Goal: Task Accomplishment & Management: Use online tool/utility

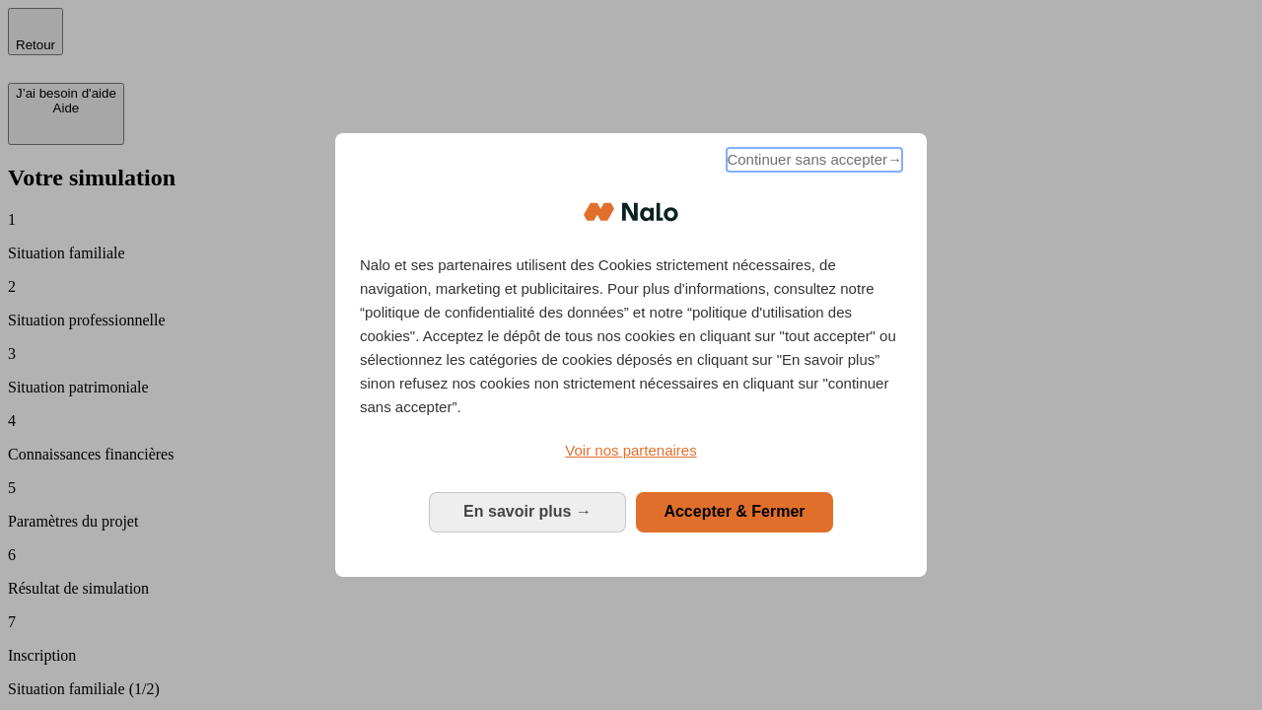
click at [812, 163] on span "Continuer sans accepter →" at bounding box center [814, 160] width 175 height 24
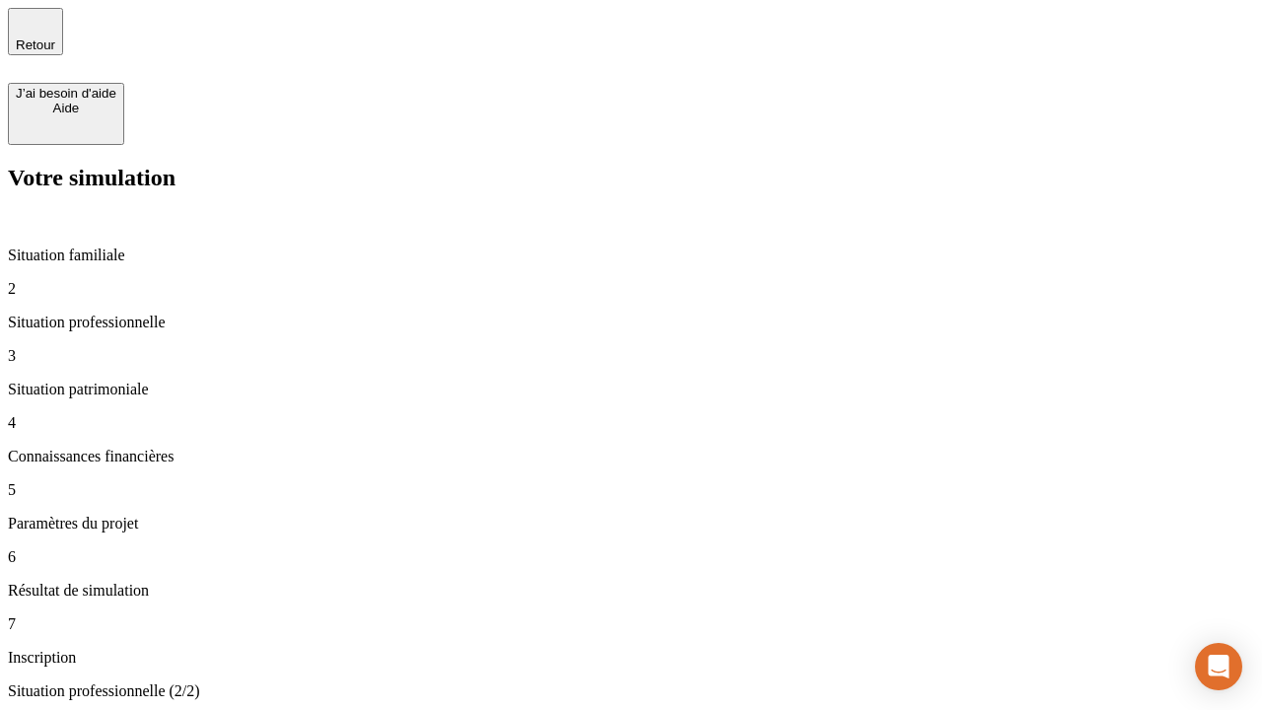
type input "70 000"
type input "1 000"
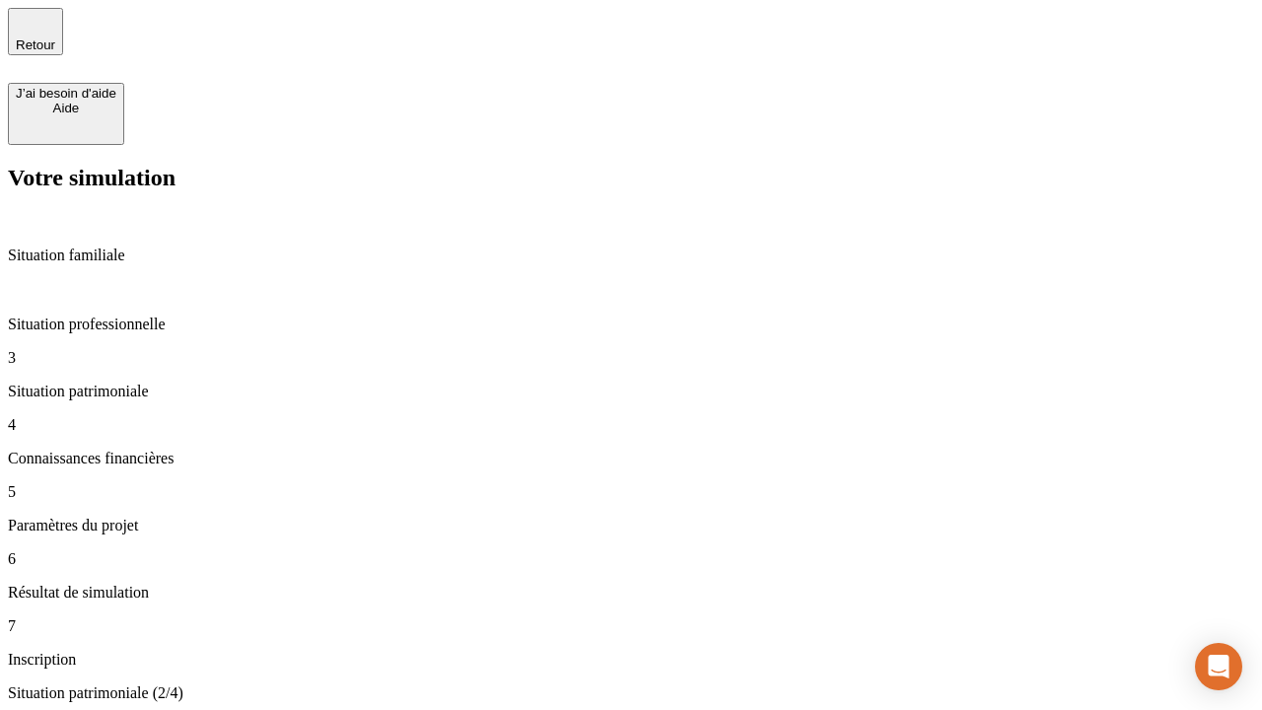
type input "800"
type input "6"
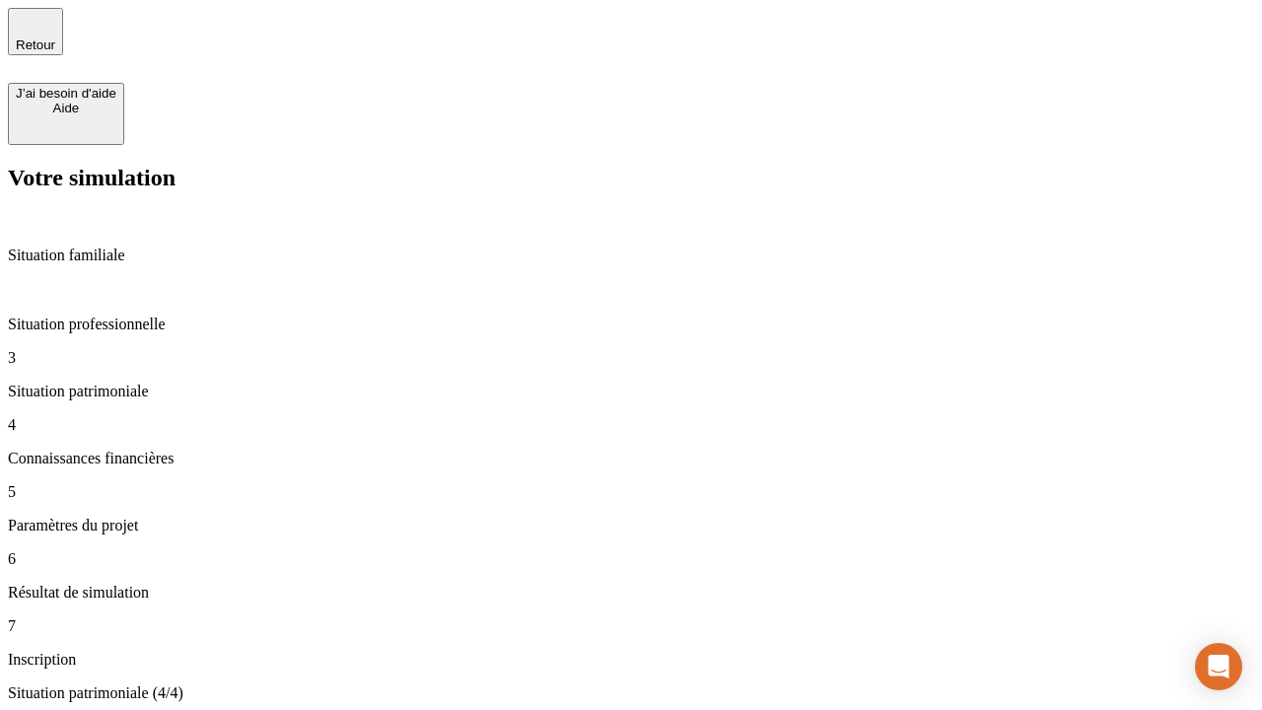
type input "400"
type input "3"
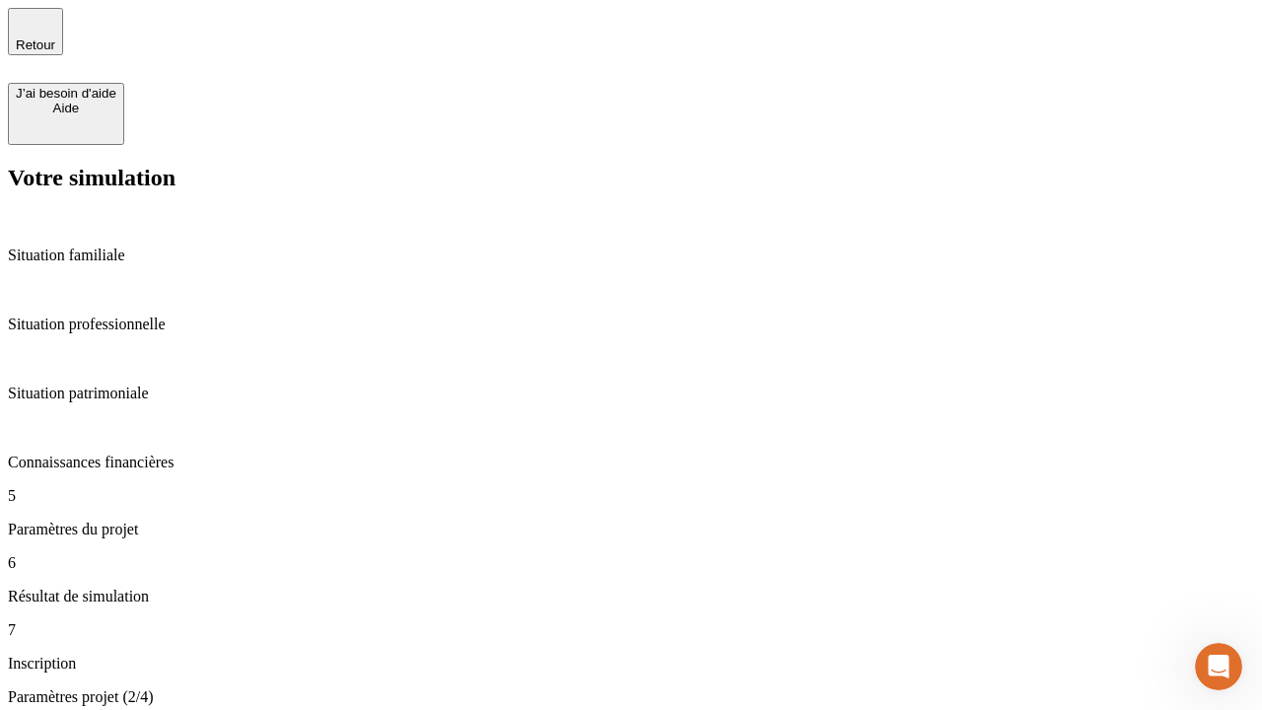
type input "35"
type input "500"
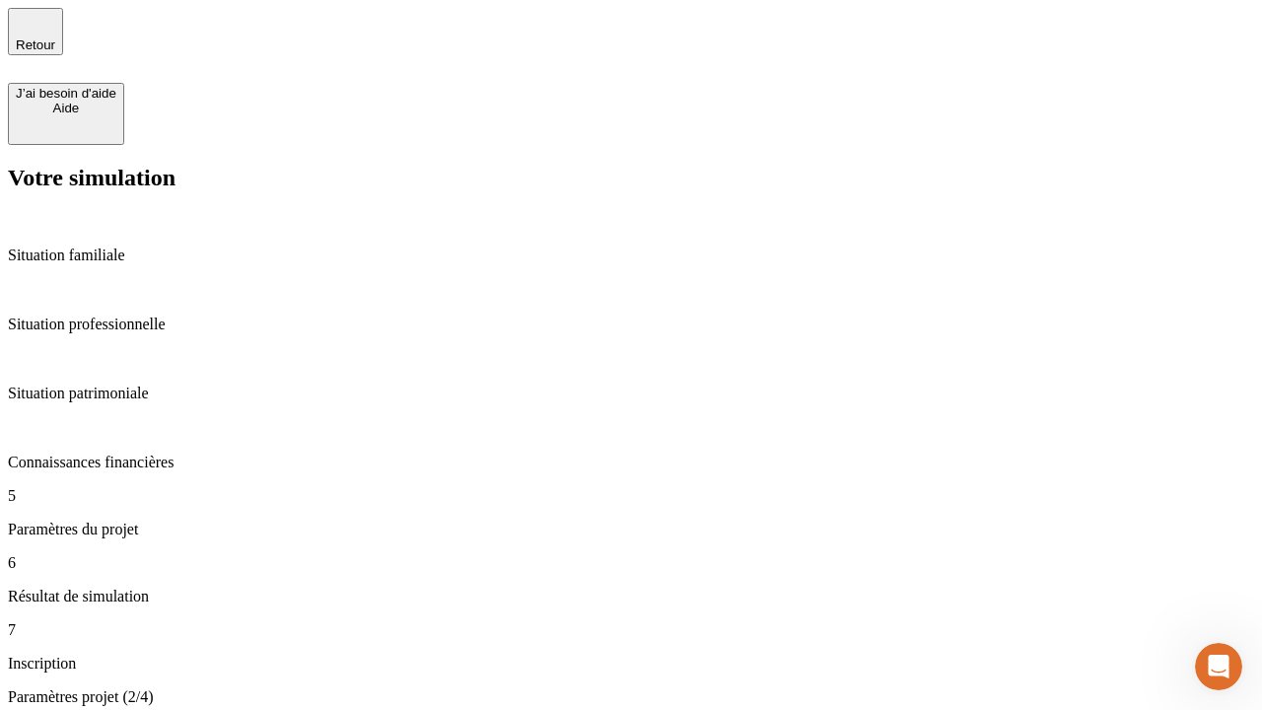
type input "640"
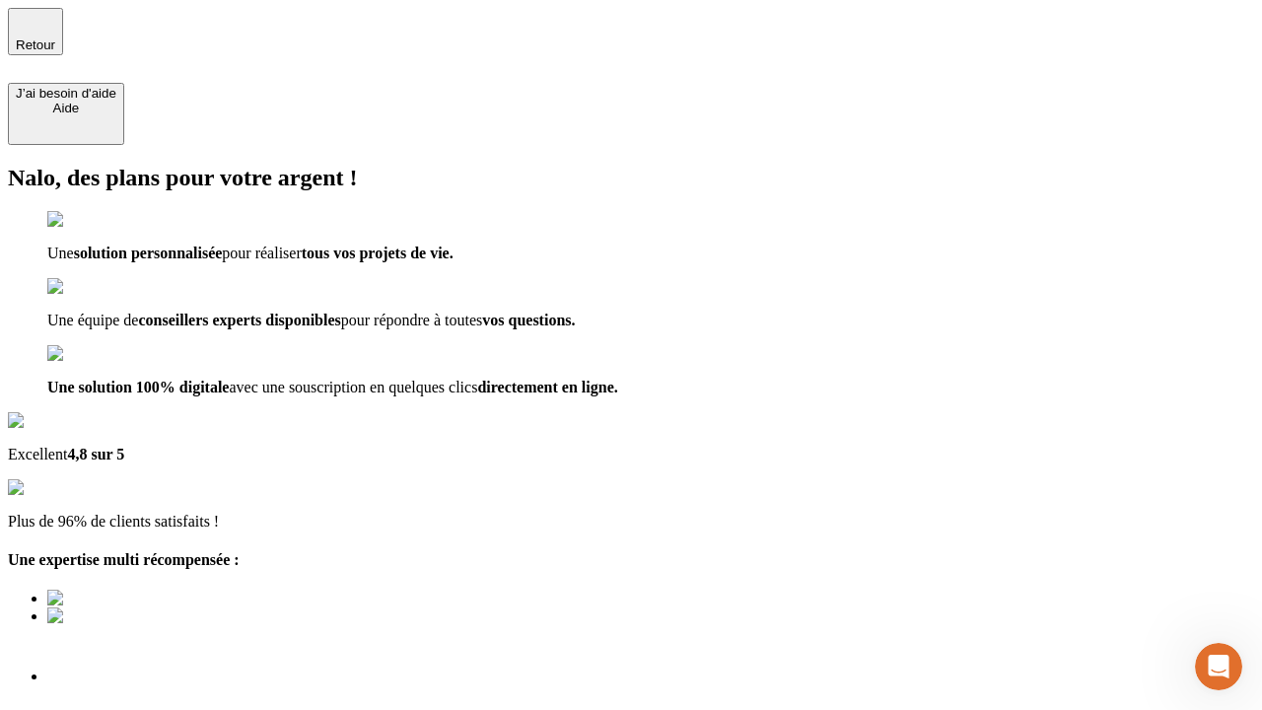
type input "[EMAIL_ADDRESS][DOMAIN_NAME]"
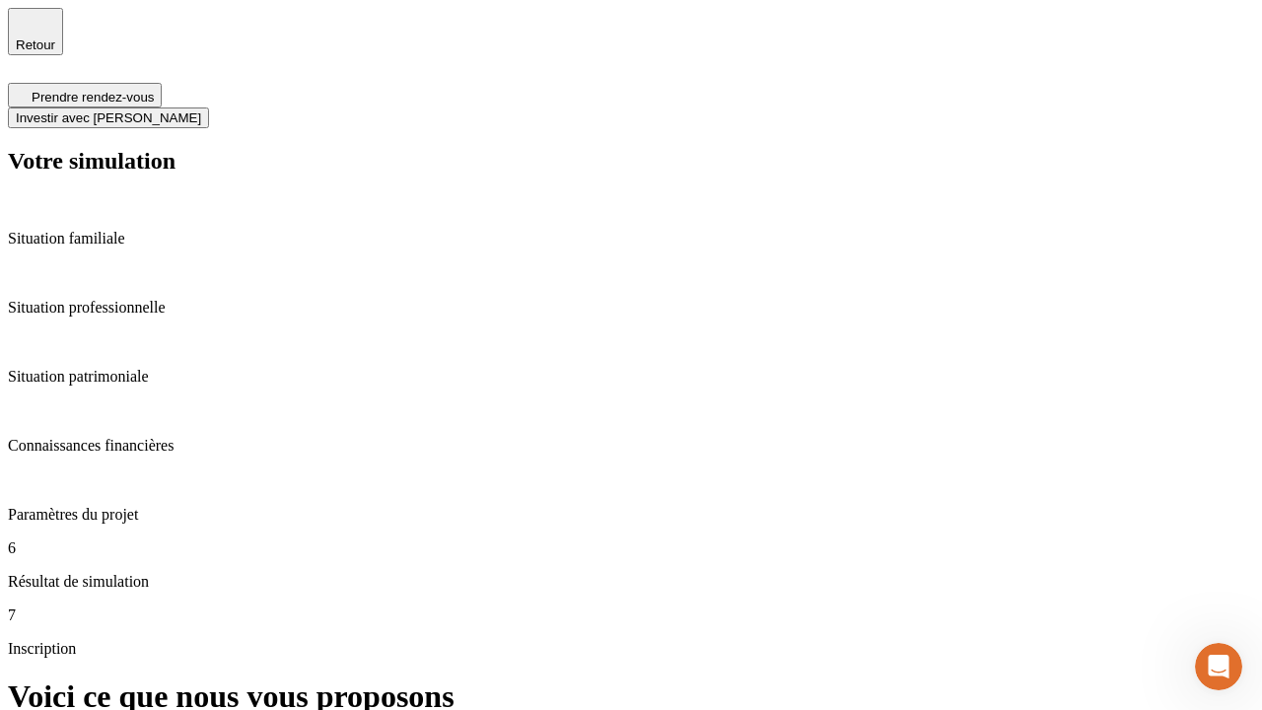
click at [201, 110] on span "Investir avec [PERSON_NAME]" at bounding box center [108, 117] width 185 height 15
